Goal: Check status: Check status

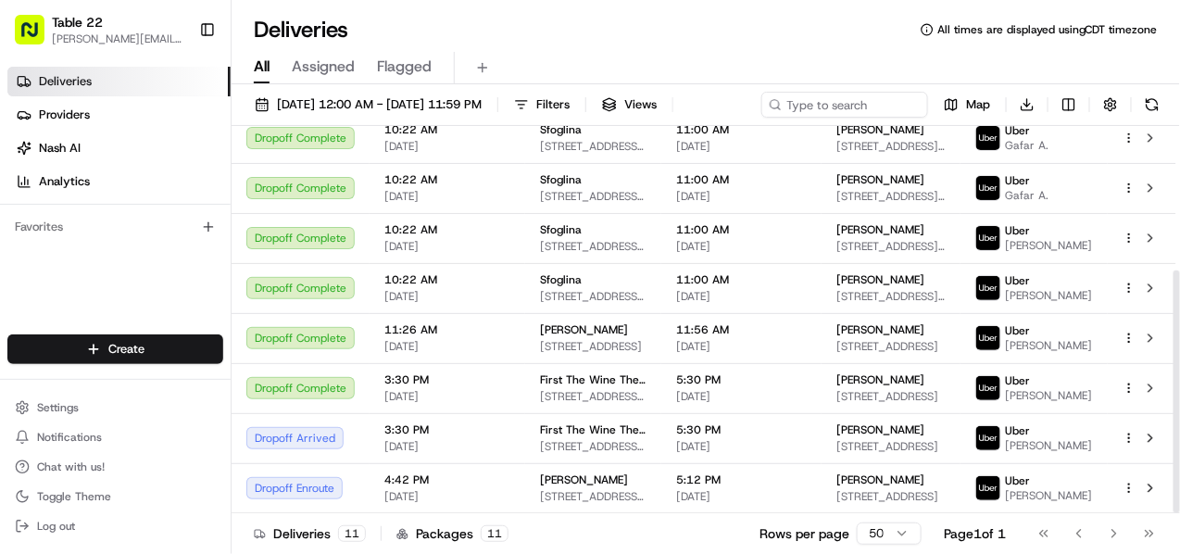
scroll to position [230, 0]
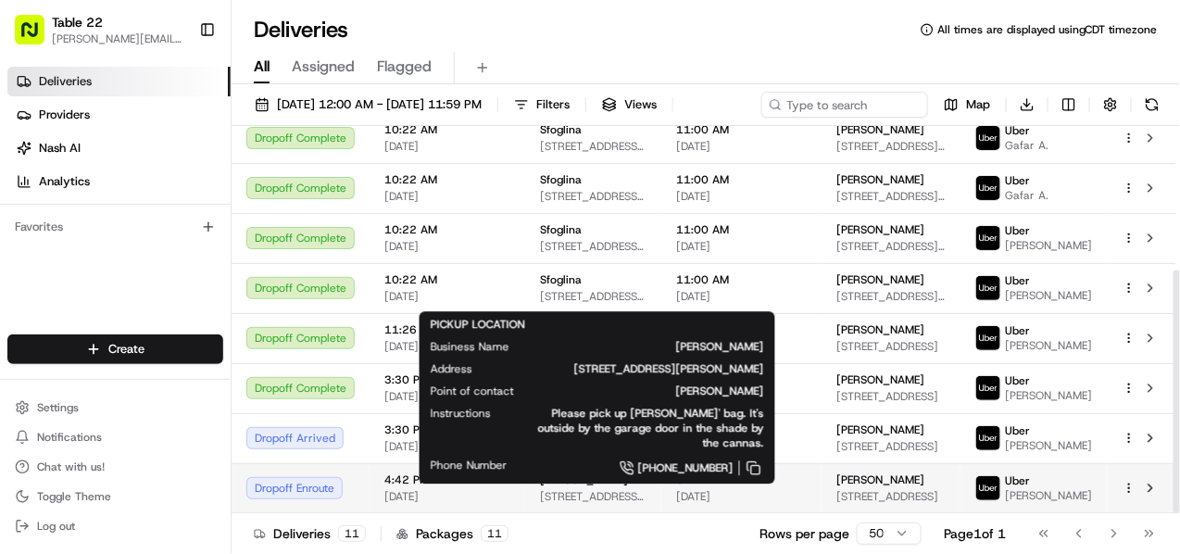
click at [596, 494] on span "[STREET_ADDRESS][PERSON_NAME]" at bounding box center [593, 496] width 107 height 15
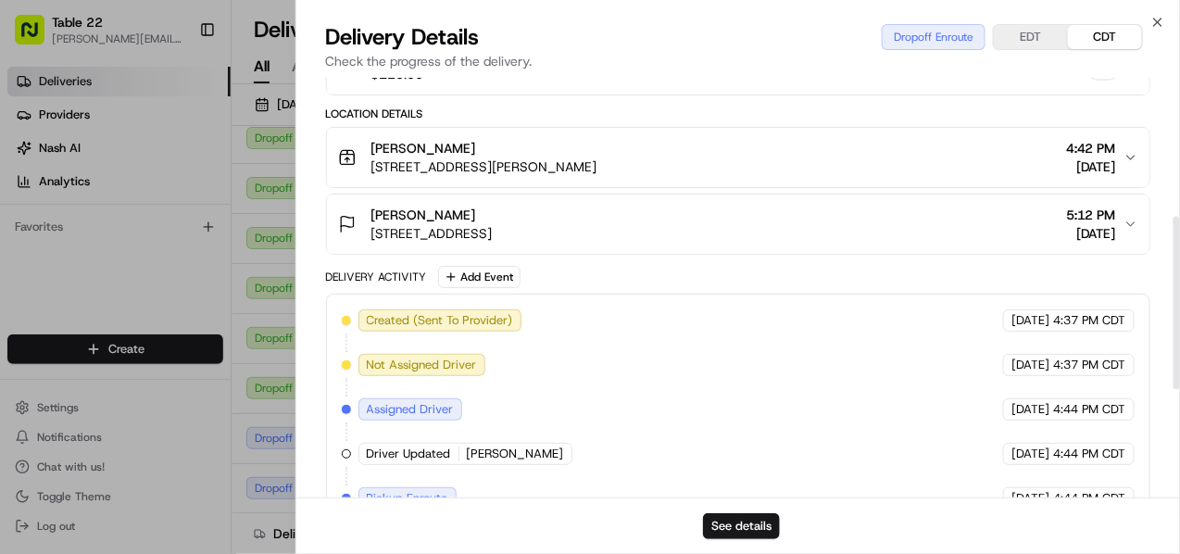
scroll to position [290, 0]
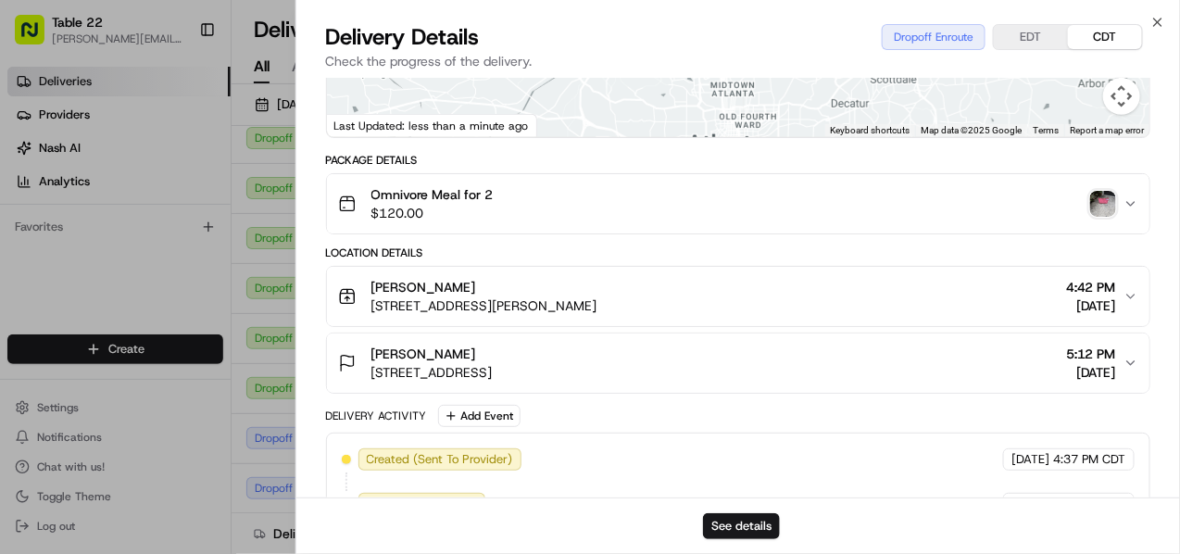
click at [751, 304] on div "[PERSON_NAME] [STREET_ADDRESS][PERSON_NAME] 4:42 PM [DATE]" at bounding box center [731, 296] width 787 height 37
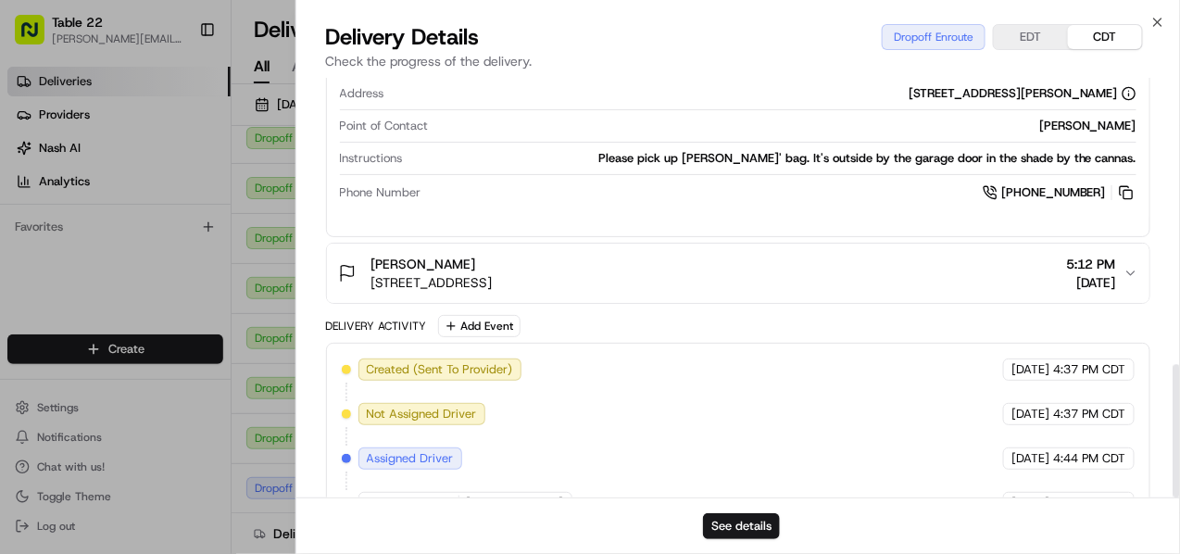
scroll to position [903, 0]
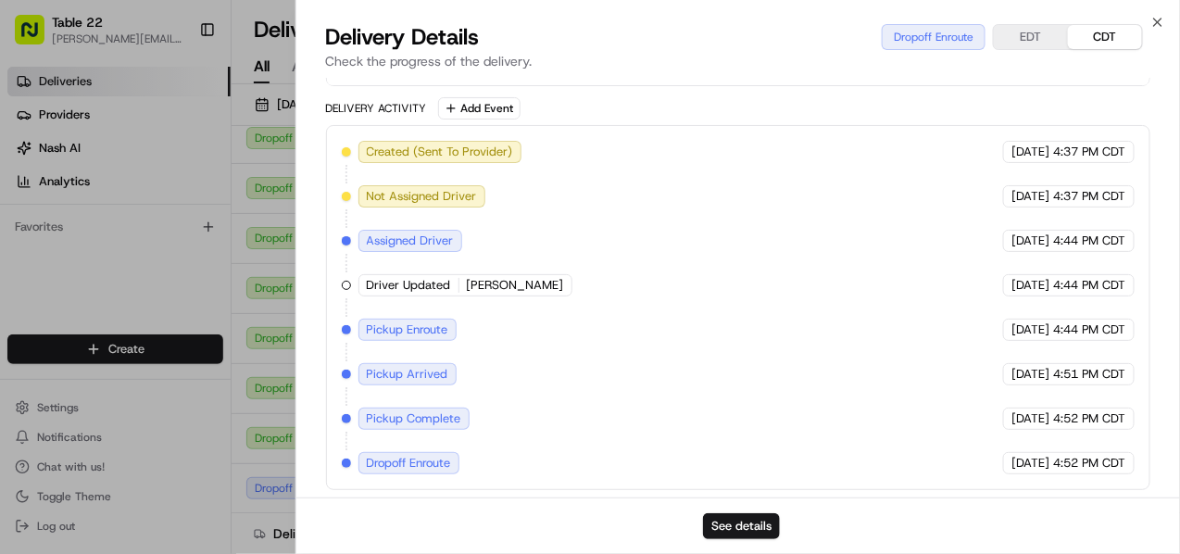
click at [1149, 19] on div "Close Delivery Details Dropoff Enroute EDT CDT Check the progress of the delive…" at bounding box center [739, 277] width 886 height 554
click at [1161, 21] on icon "button" at bounding box center [1158, 22] width 15 height 15
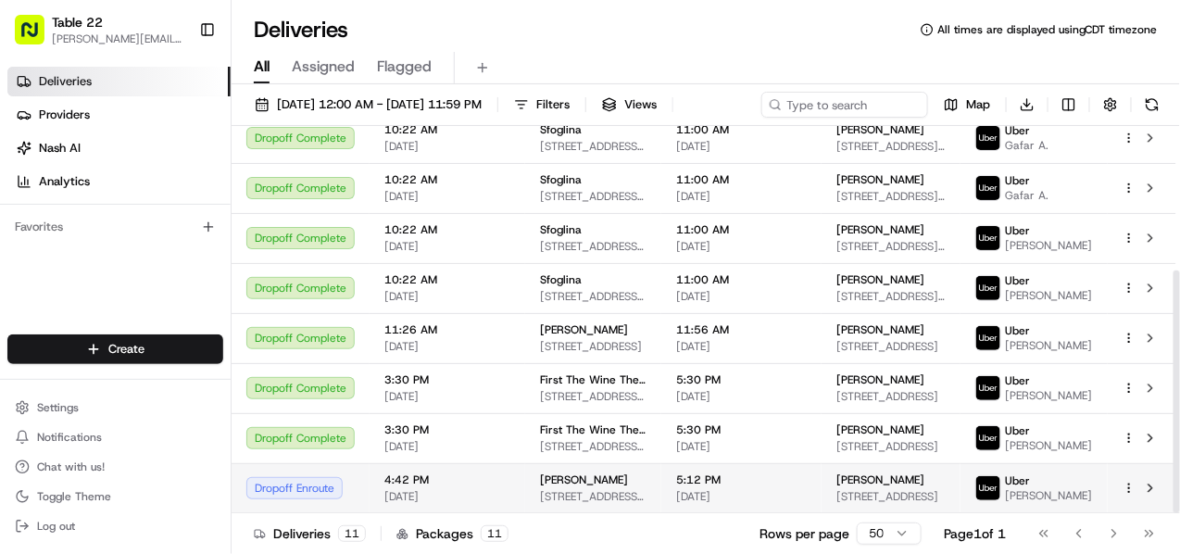
click at [525, 486] on td "[PERSON_NAME] [STREET_ADDRESS][PERSON_NAME]" at bounding box center [593, 488] width 136 height 50
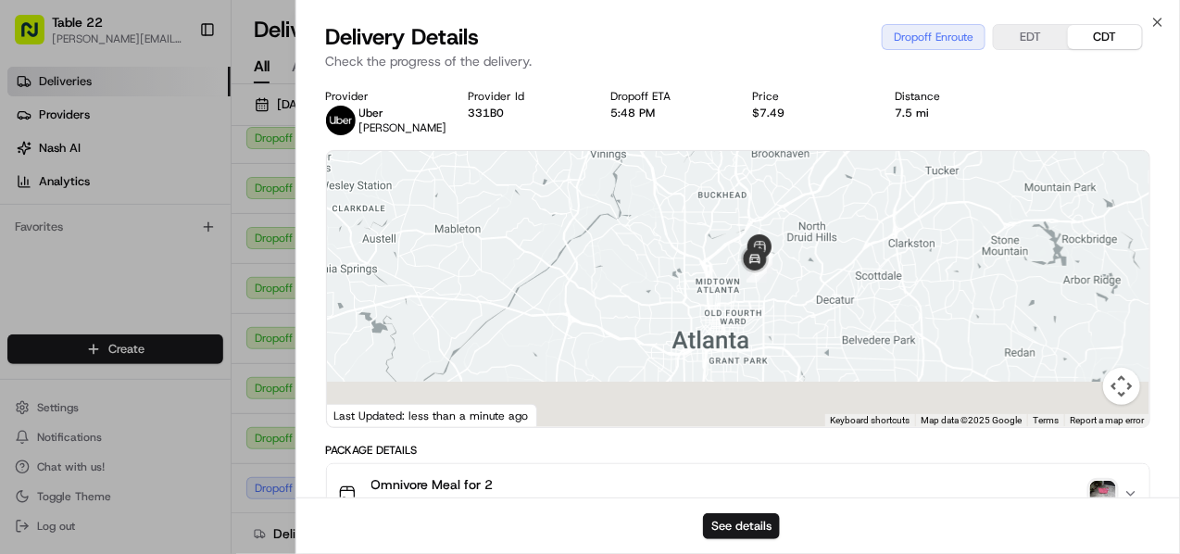
drag, startPoint x: 823, startPoint y: 291, endPoint x: 809, endPoint y: 202, distance: 90.0
click at [809, 202] on div at bounding box center [739, 289] width 824 height 276
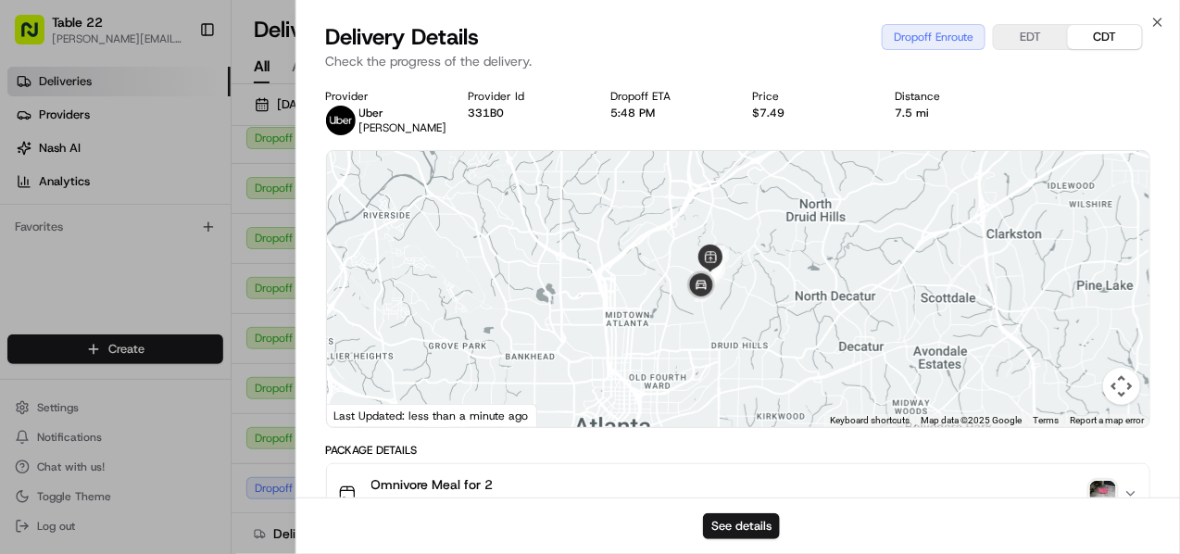
drag, startPoint x: 780, startPoint y: 261, endPoint x: 843, endPoint y: 321, distance: 87.1
click at [843, 321] on div at bounding box center [739, 289] width 824 height 276
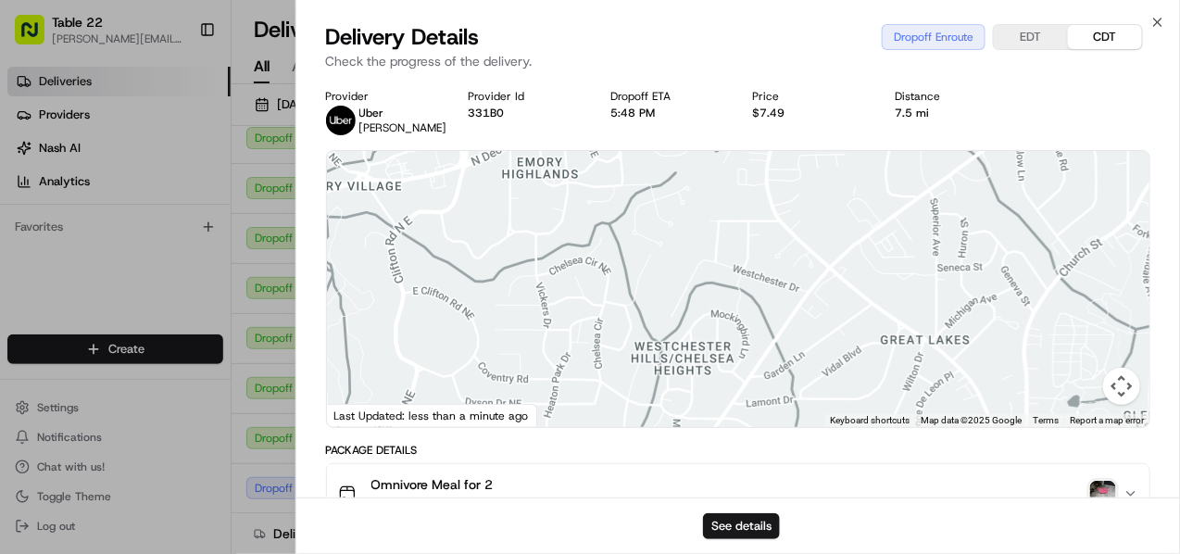
drag, startPoint x: 844, startPoint y: 321, endPoint x: 1029, endPoint y: 329, distance: 185.4
click at [1025, 329] on div at bounding box center [739, 289] width 824 height 276
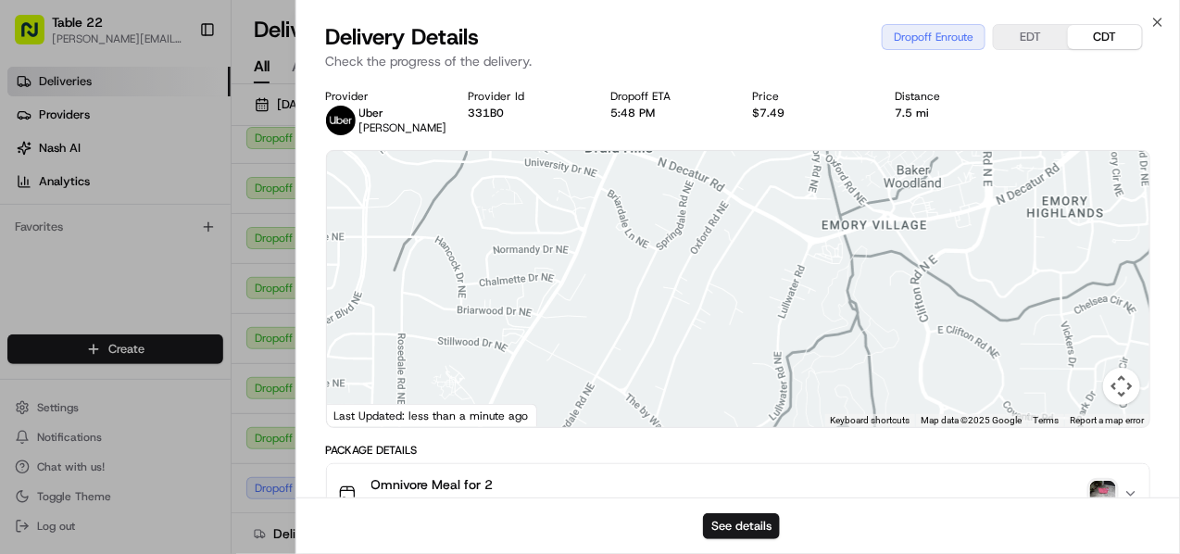
drag, startPoint x: 874, startPoint y: 261, endPoint x: 1005, endPoint y: 300, distance: 137.2
click at [1002, 300] on div at bounding box center [739, 289] width 824 height 276
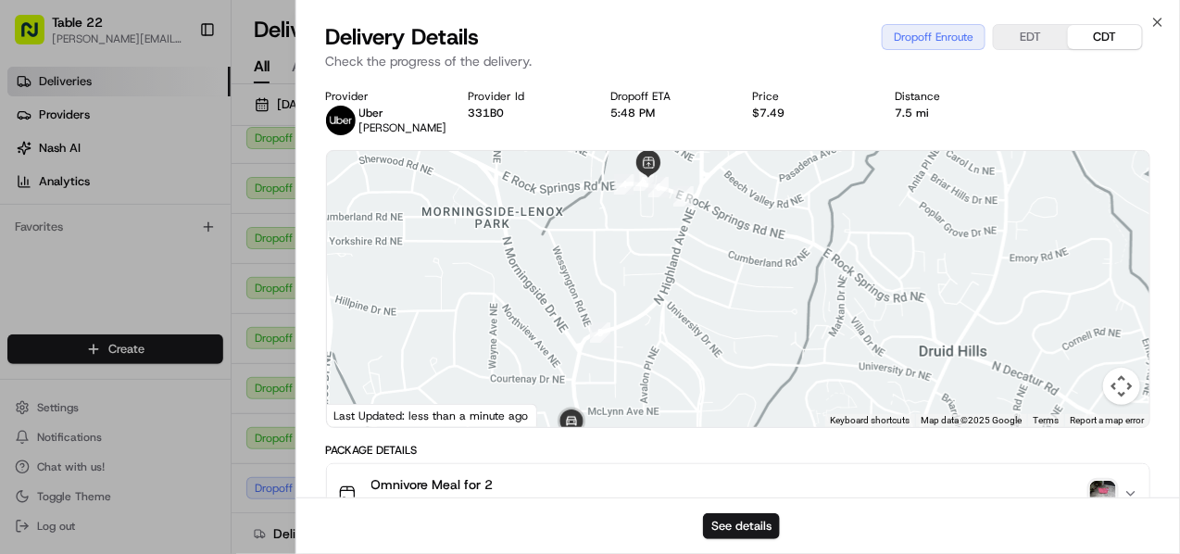
drag, startPoint x: 839, startPoint y: 265, endPoint x: 934, endPoint y: 400, distance: 165.0
click at [934, 400] on div at bounding box center [739, 289] width 824 height 276
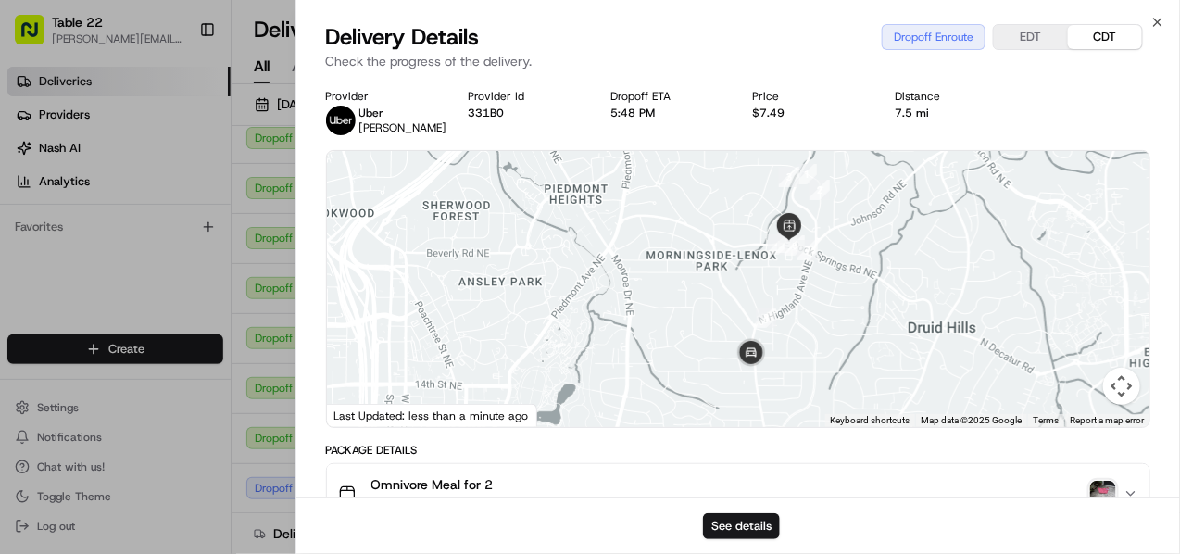
drag, startPoint x: 863, startPoint y: 292, endPoint x: 862, endPoint y: 241, distance: 51.0
click at [862, 241] on div at bounding box center [739, 289] width 824 height 276
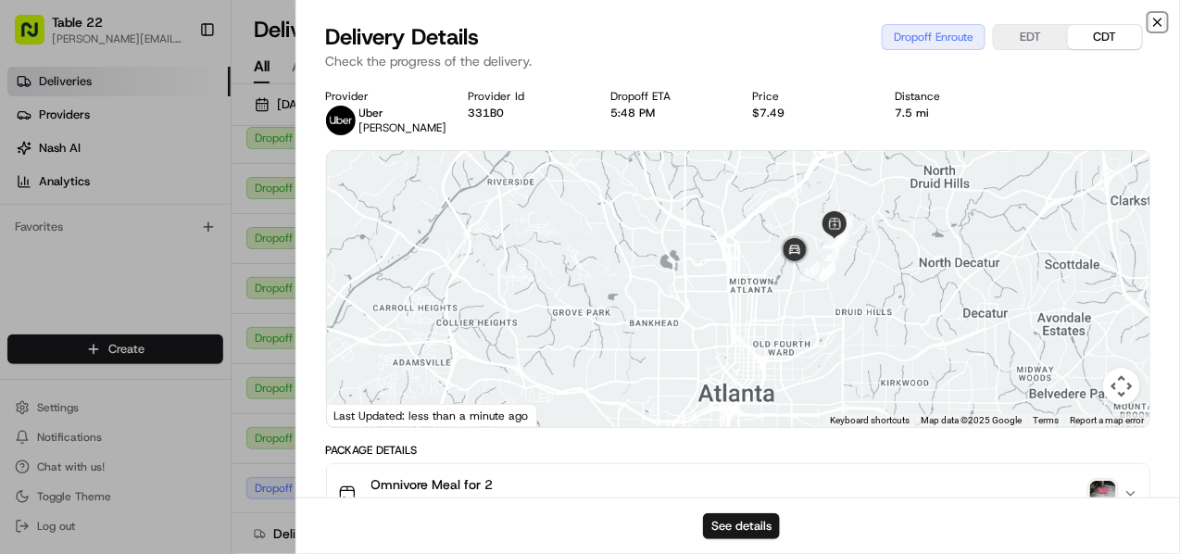
click at [1161, 19] on icon "button" at bounding box center [1157, 22] width 7 height 7
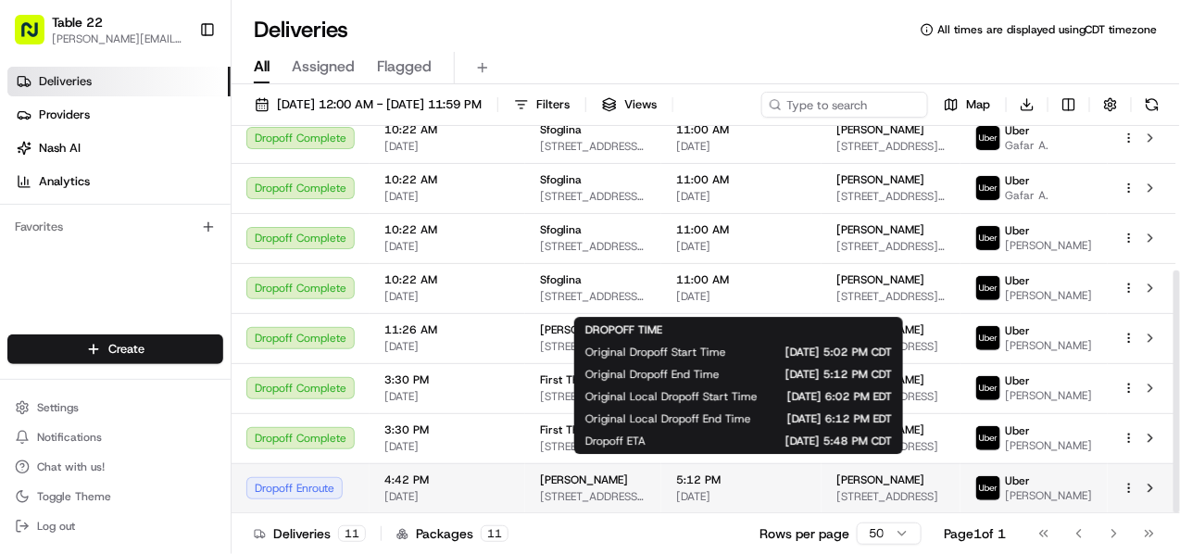
click at [763, 500] on span "[DATE]" at bounding box center [741, 496] width 131 height 15
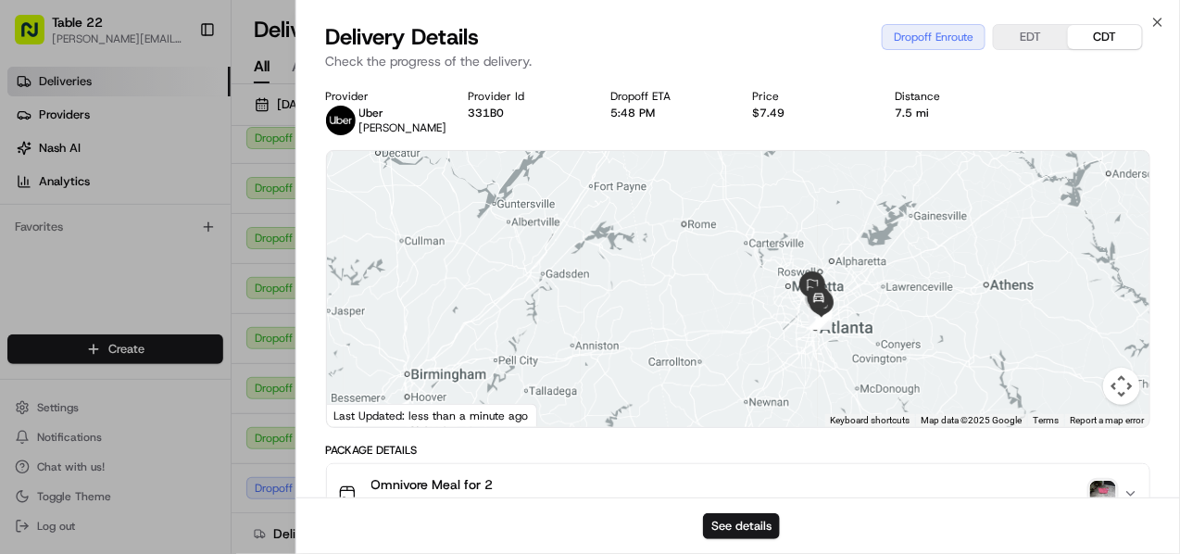
click at [1126, 384] on button "Map camera controls" at bounding box center [1121, 386] width 37 height 37
click at [1074, 294] on button "Zoom in" at bounding box center [1075, 293] width 37 height 37
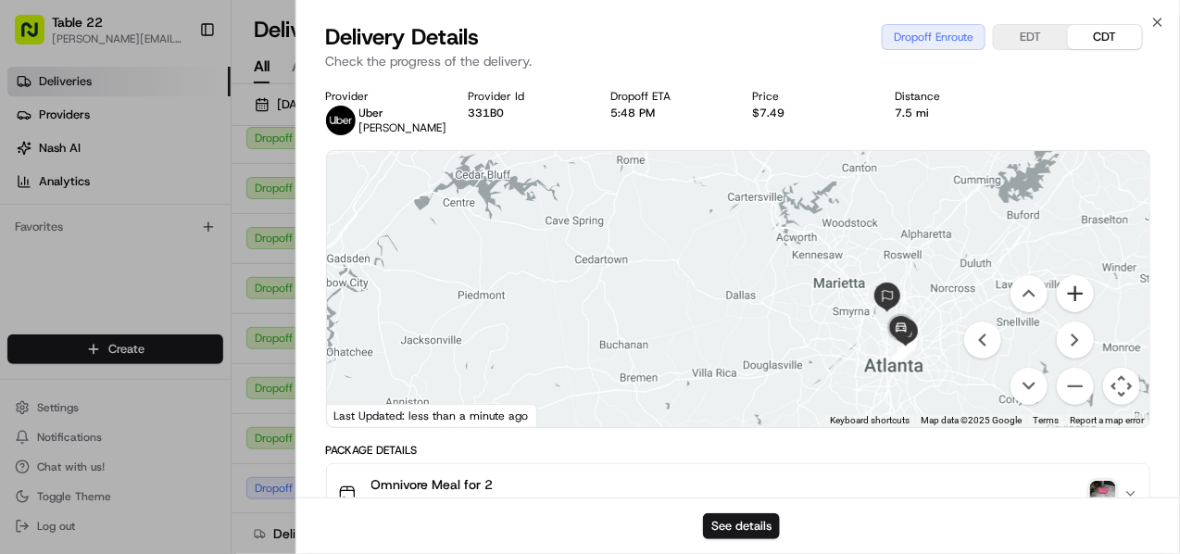
click at [1074, 294] on button "Zoom in" at bounding box center [1075, 293] width 37 height 37
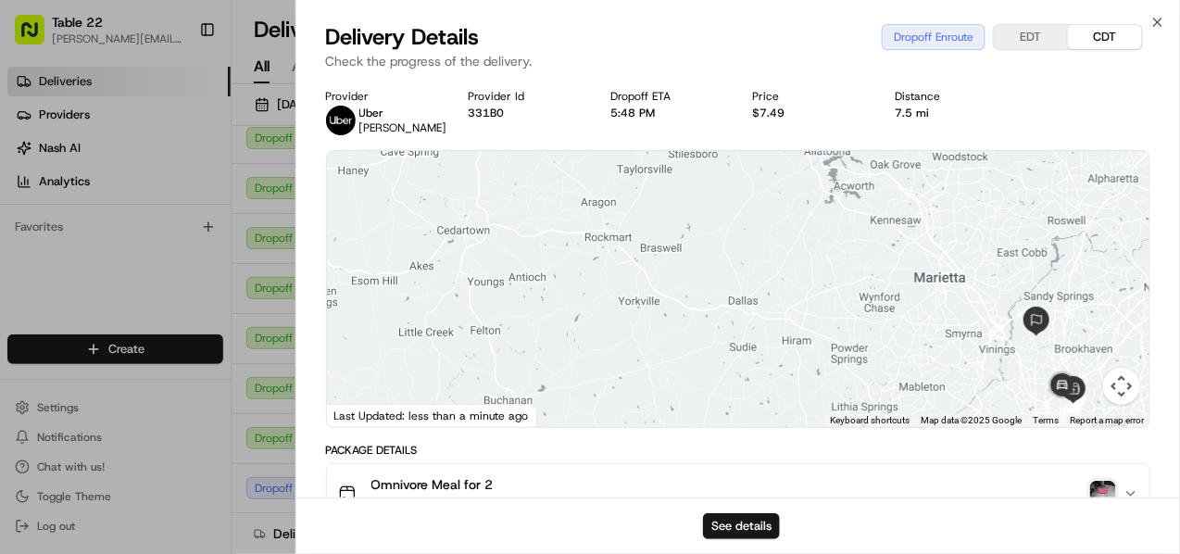
drag, startPoint x: 978, startPoint y: 299, endPoint x: 809, endPoint y: 249, distance: 176.8
click at [810, 250] on div "1 2 3 4 5 6 7 8 9 10 11 12 Keyboard shortcuts Map Data Map data ©2025 Google Ma…" at bounding box center [739, 289] width 824 height 276
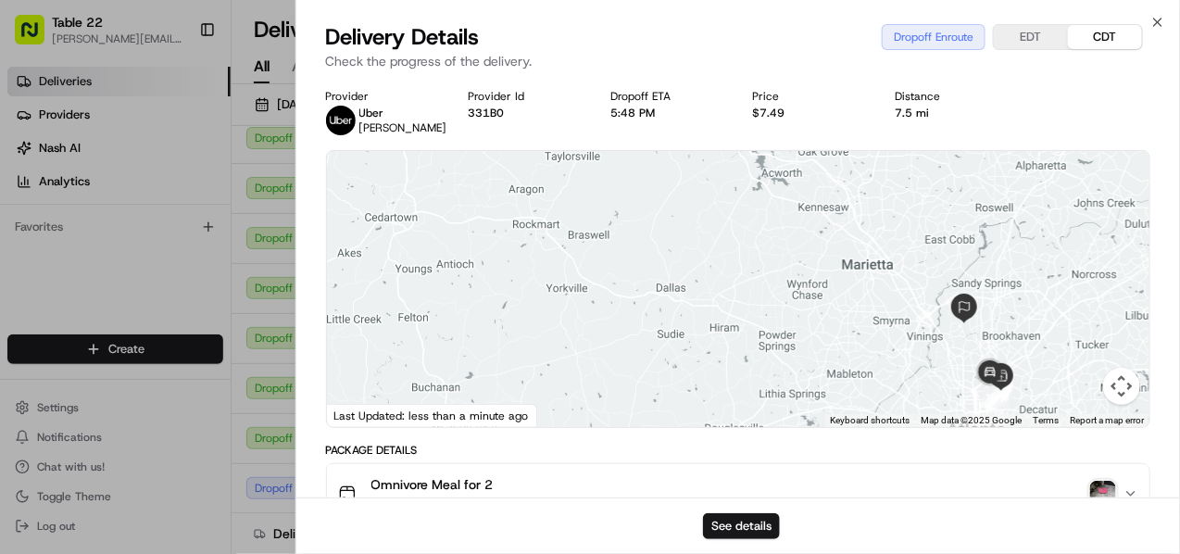
drag, startPoint x: 1013, startPoint y: 304, endPoint x: 781, endPoint y: 244, distance: 240.2
click at [782, 245] on div at bounding box center [739, 289] width 824 height 276
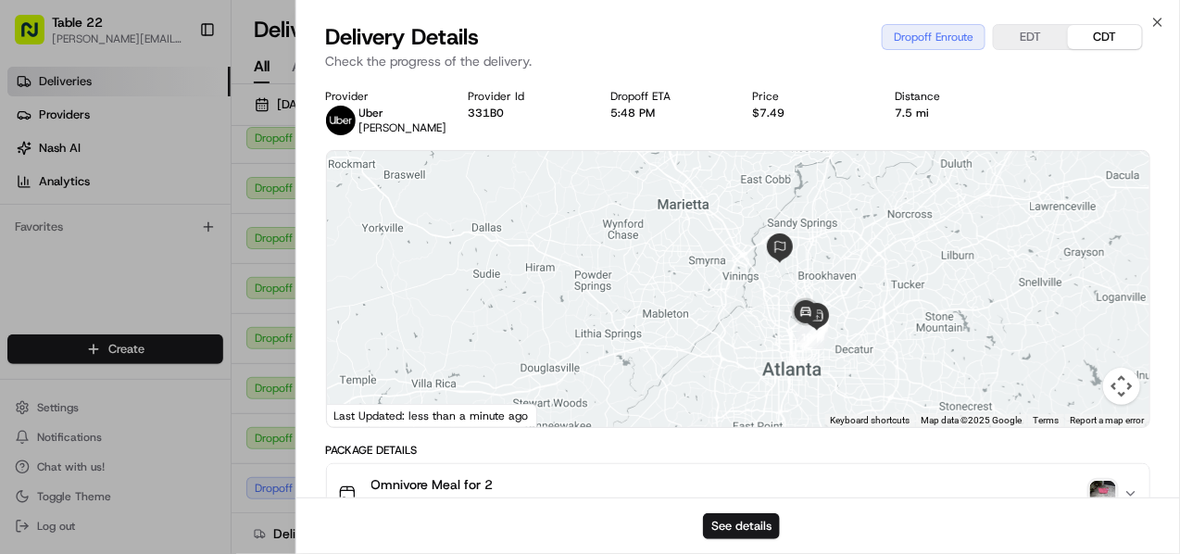
click at [1125, 384] on button "Map camera controls" at bounding box center [1121, 386] width 37 height 37
click at [1082, 296] on button "Zoom in" at bounding box center [1075, 293] width 37 height 37
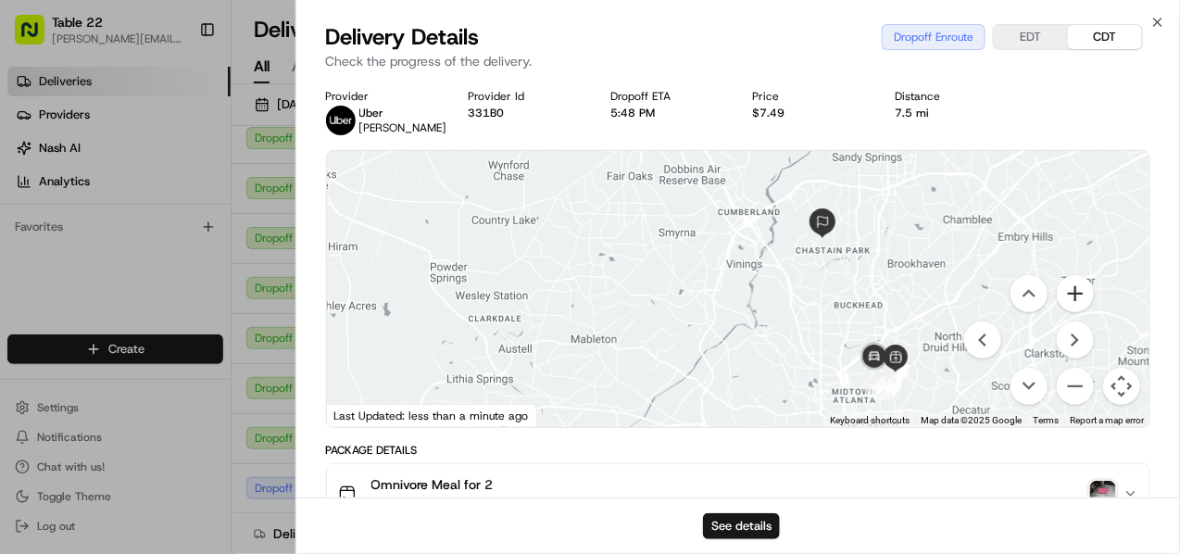
click at [1082, 295] on button "Zoom in" at bounding box center [1075, 293] width 37 height 37
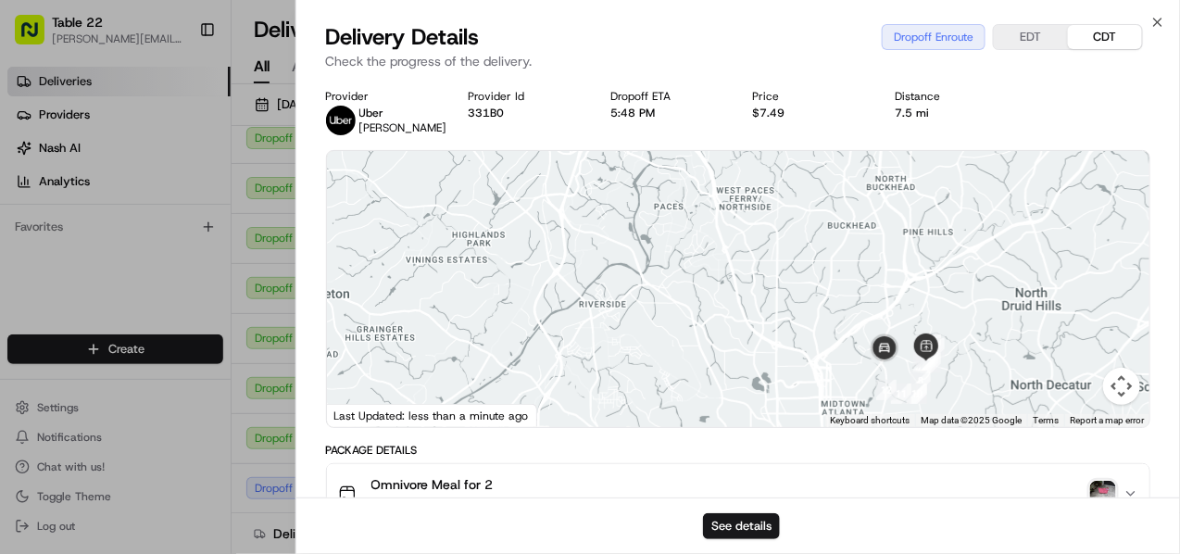
drag, startPoint x: 926, startPoint y: 289, endPoint x: 796, endPoint y: 194, distance: 161.8
click at [796, 194] on div at bounding box center [739, 289] width 824 height 276
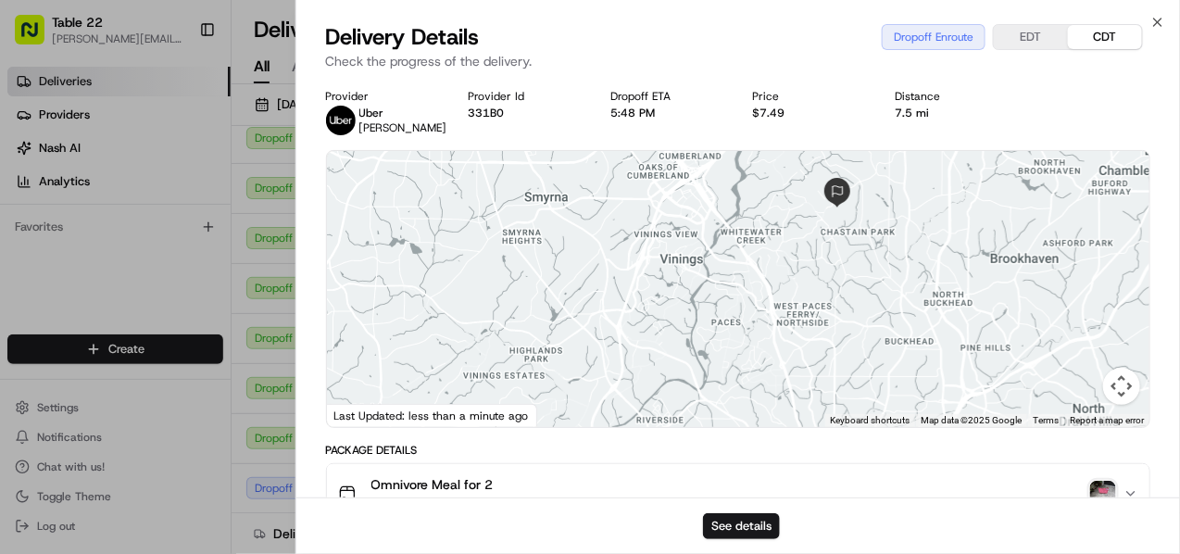
drag, startPoint x: 950, startPoint y: 234, endPoint x: 1009, endPoint y: 352, distance: 131.3
click at [1009, 354] on div at bounding box center [739, 289] width 824 height 276
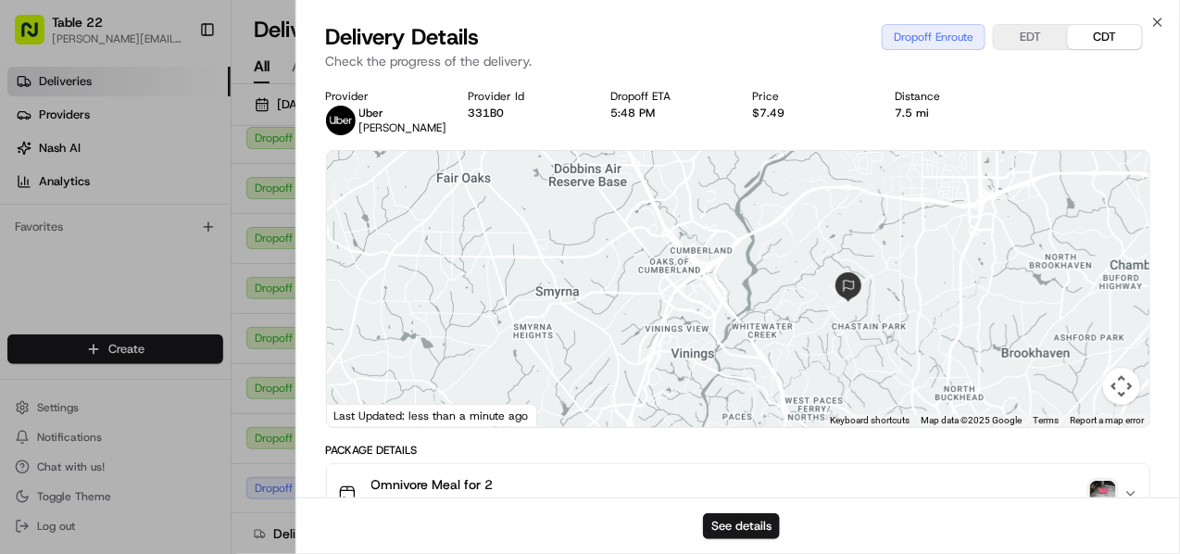
drag, startPoint x: 814, startPoint y: 221, endPoint x: 824, endPoint y: 325, distance: 104.3
click at [824, 325] on div at bounding box center [739, 289] width 824 height 276
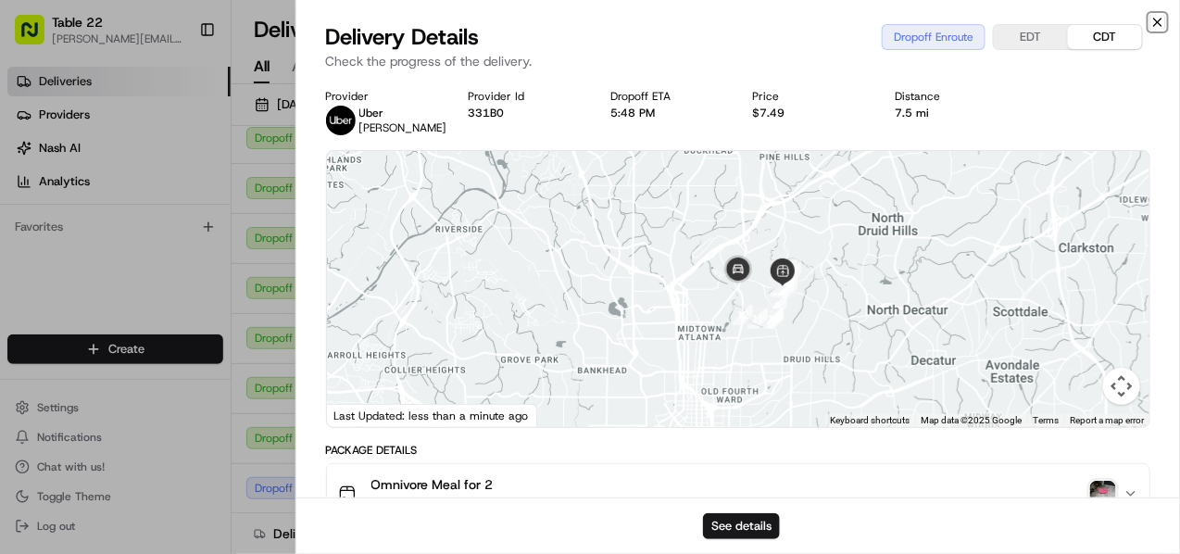
click at [1156, 16] on icon "button" at bounding box center [1158, 22] width 15 height 15
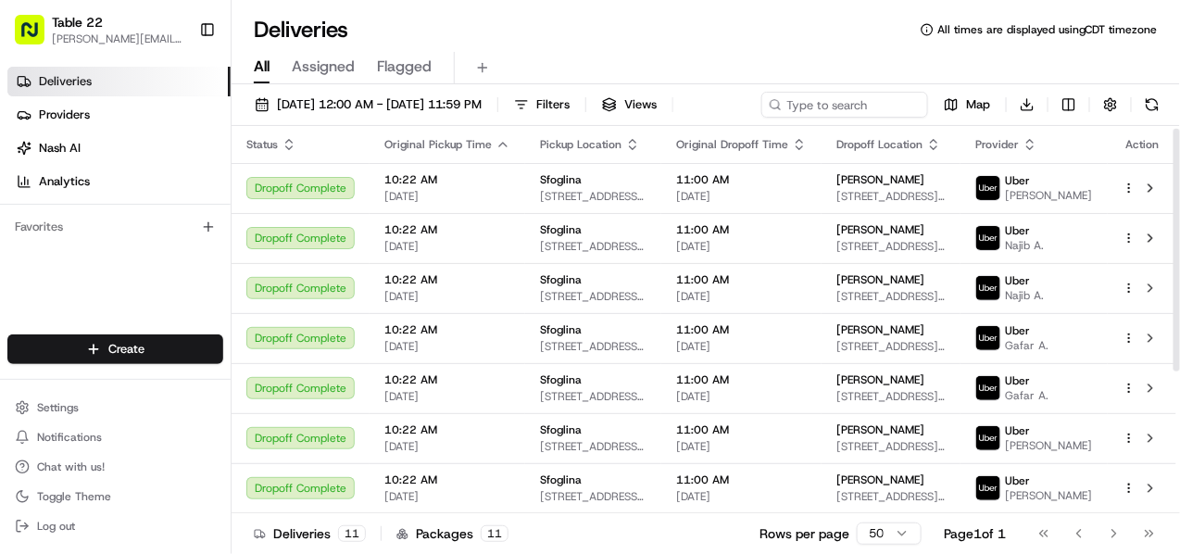
scroll to position [230, 0]
